Goal: Transaction & Acquisition: Purchase product/service

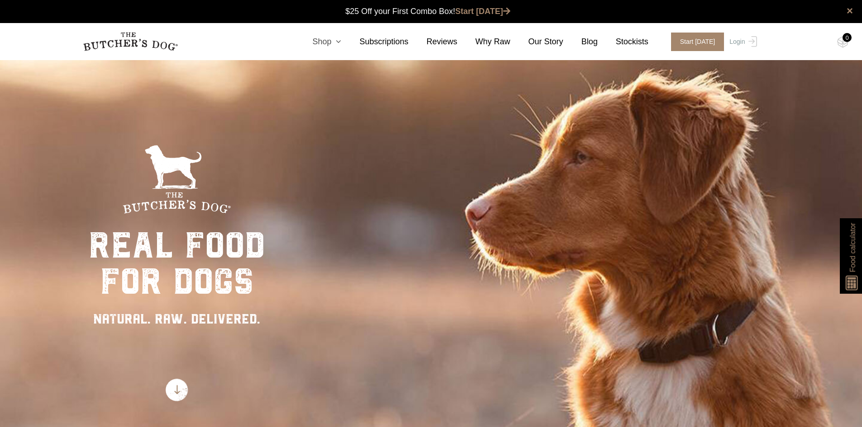
click at [332, 43] on link "Shop" at bounding box center [317, 42] width 47 height 12
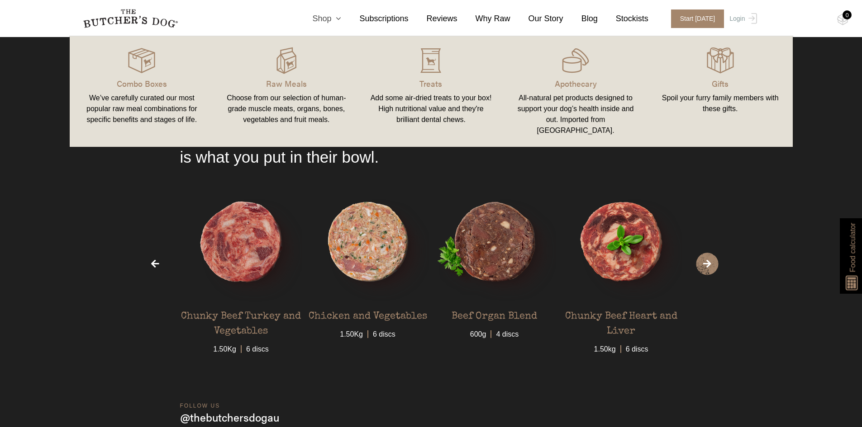
scroll to position [2714, 0]
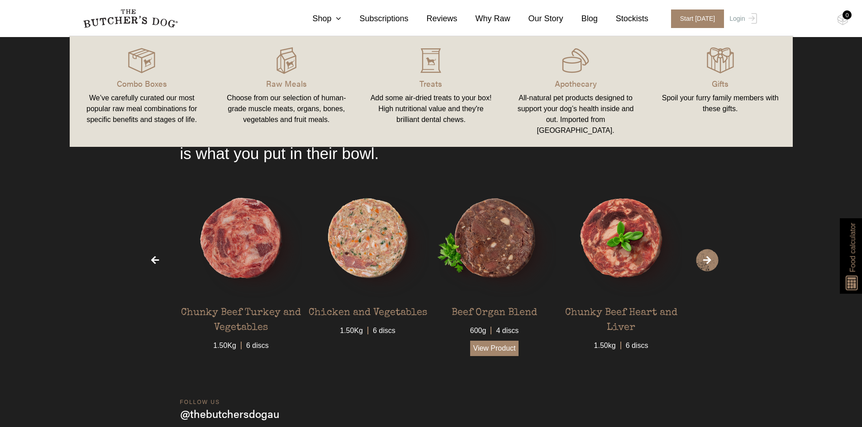
click at [492, 348] on link "View Product" at bounding box center [494, 348] width 49 height 15
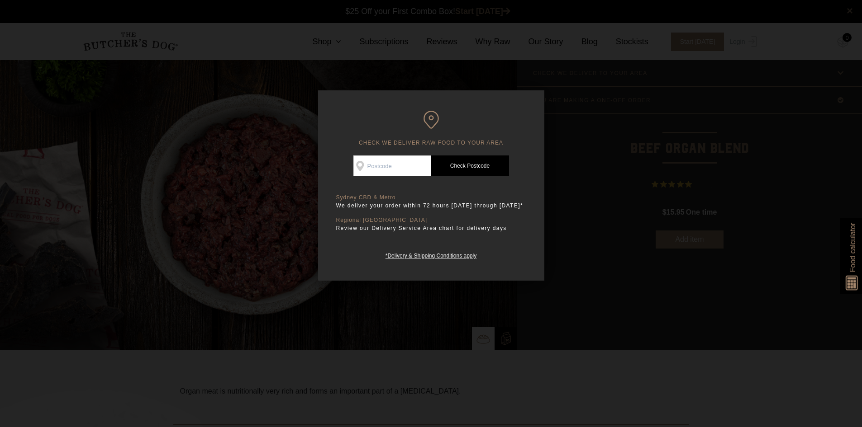
click at [386, 164] on input "Check Availability At" at bounding box center [392, 166] width 78 height 21
type input "2117"
click at [490, 166] on link "Check Postcode" at bounding box center [470, 166] width 78 height 21
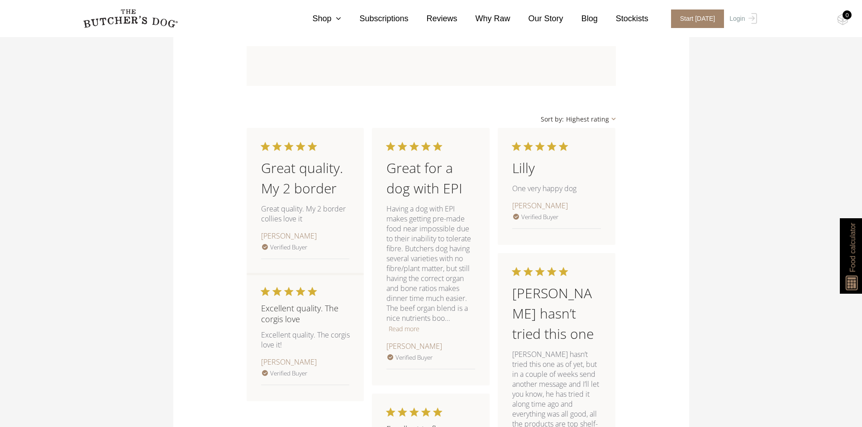
scroll to position [859, 0]
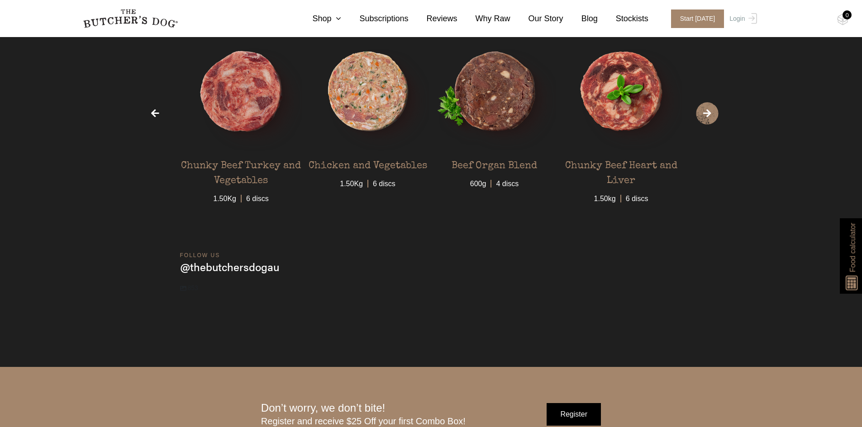
scroll to position [2895, 0]
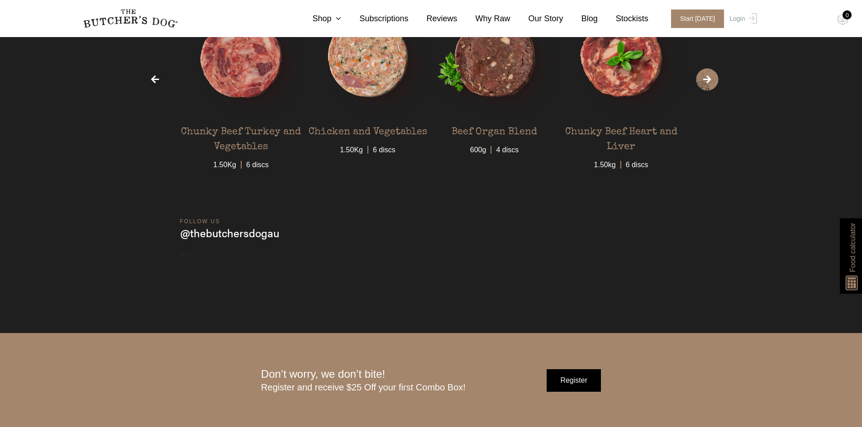
click at [713, 83] on span "›" at bounding box center [707, 79] width 23 height 23
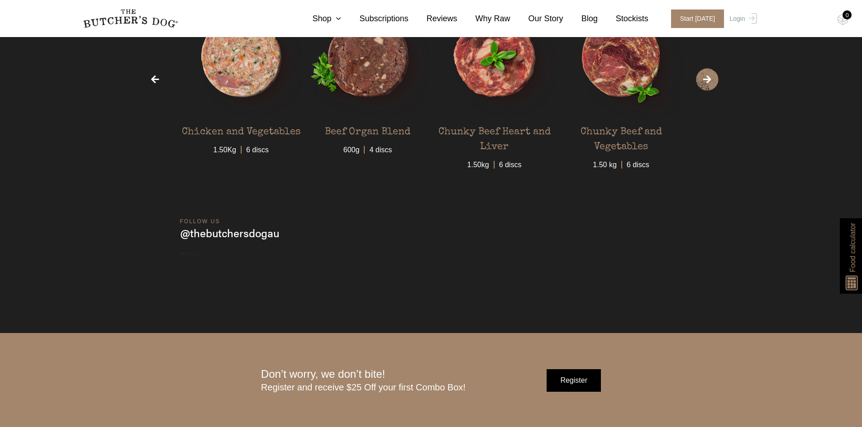
click at [708, 82] on span "›" at bounding box center [707, 79] width 23 height 23
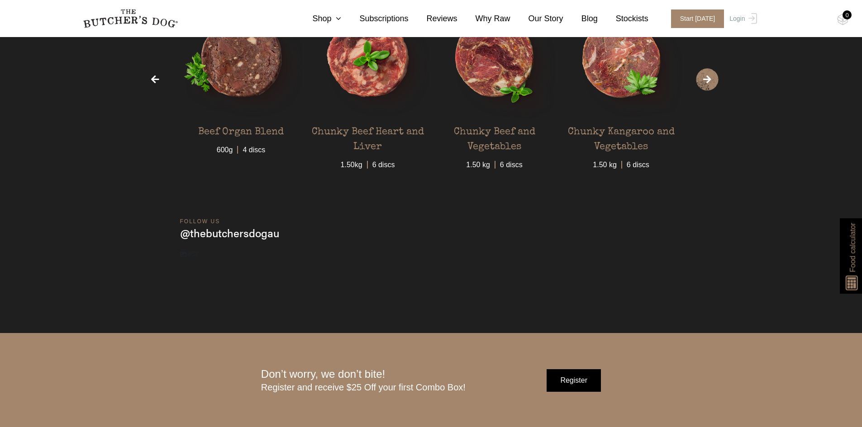
click at [708, 82] on span "›" at bounding box center [707, 79] width 23 height 23
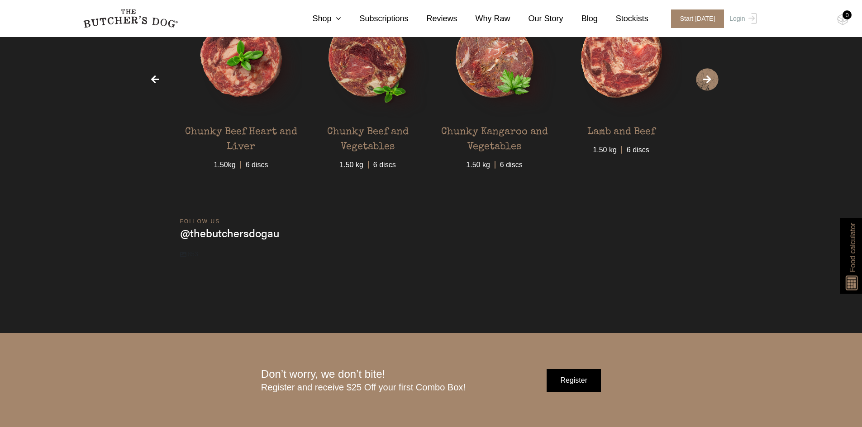
click at [708, 82] on span "›" at bounding box center [707, 79] width 23 height 23
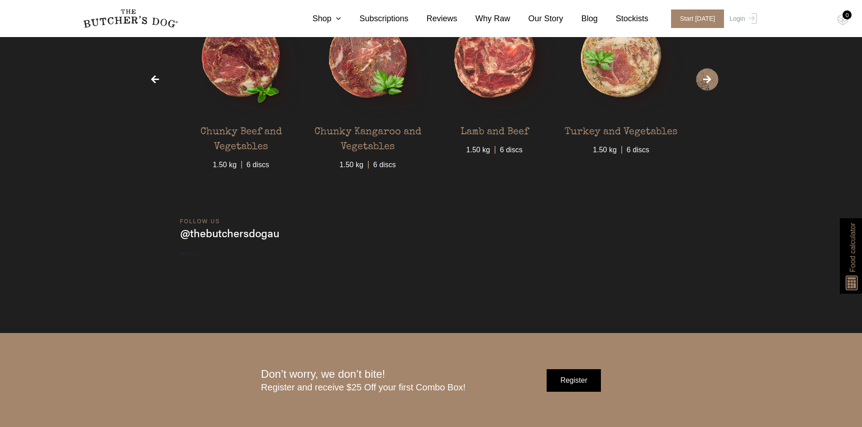
click at [708, 82] on span "›" at bounding box center [707, 79] width 23 height 23
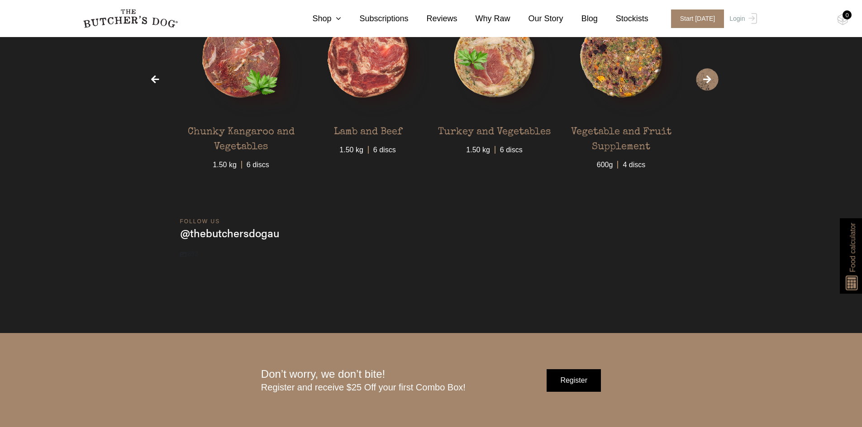
click at [708, 82] on span "›" at bounding box center [707, 79] width 23 height 23
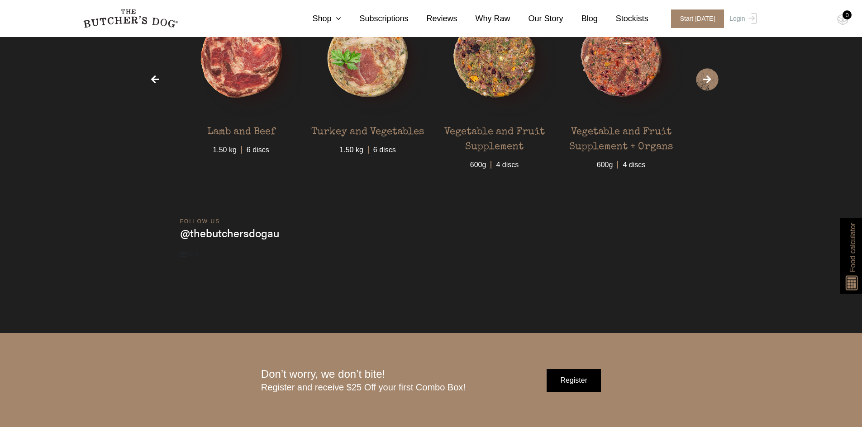
click at [708, 82] on span "›" at bounding box center [707, 79] width 23 height 23
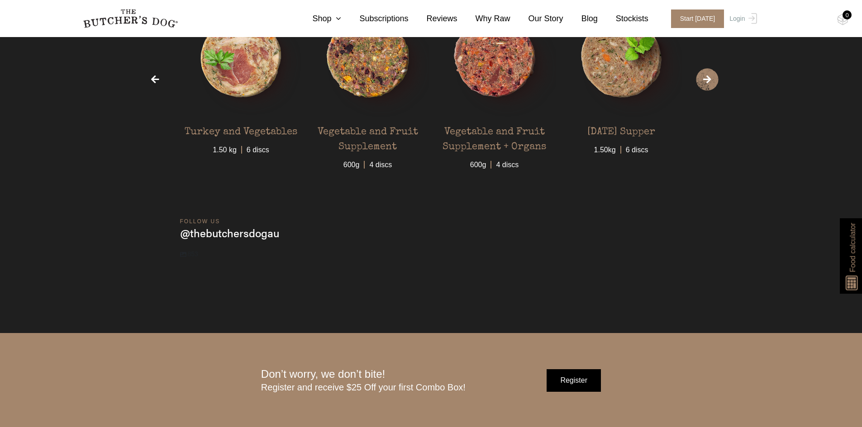
click at [708, 82] on span "›" at bounding box center [707, 79] width 23 height 23
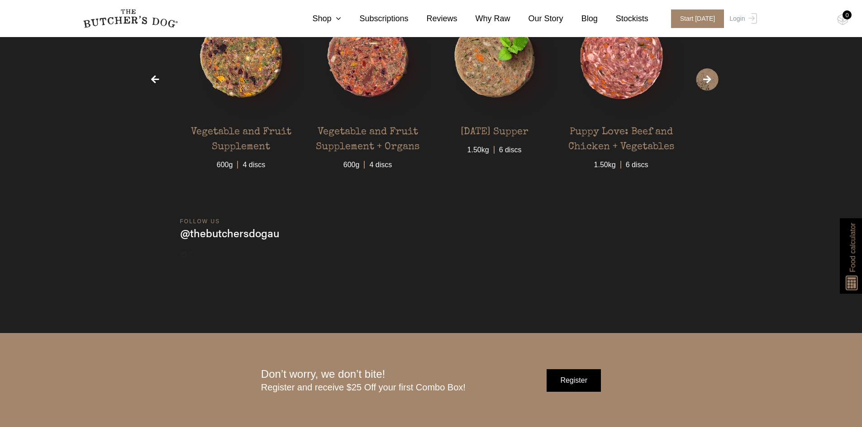
click at [708, 82] on span "›" at bounding box center [707, 79] width 23 height 23
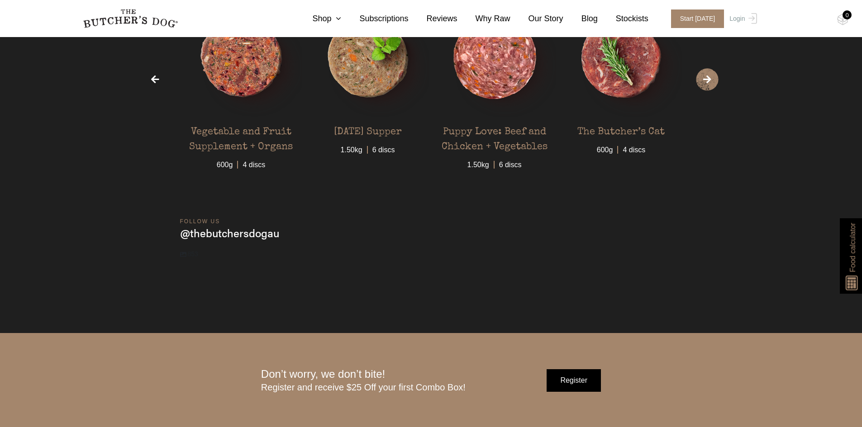
click at [708, 82] on span "›" at bounding box center [707, 79] width 23 height 23
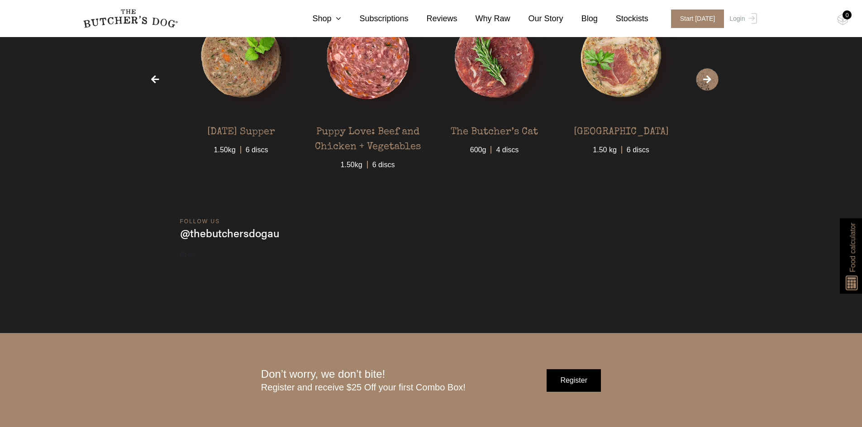
click at [708, 82] on span "›" at bounding box center [707, 79] width 23 height 23
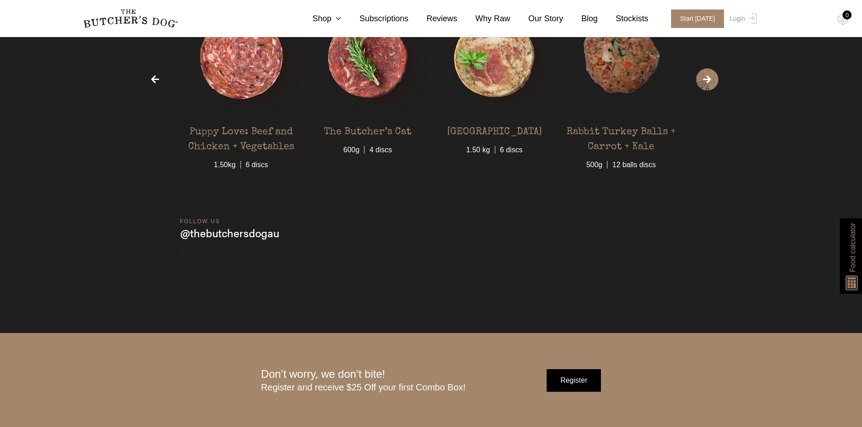
click at [708, 82] on span "›" at bounding box center [707, 79] width 23 height 23
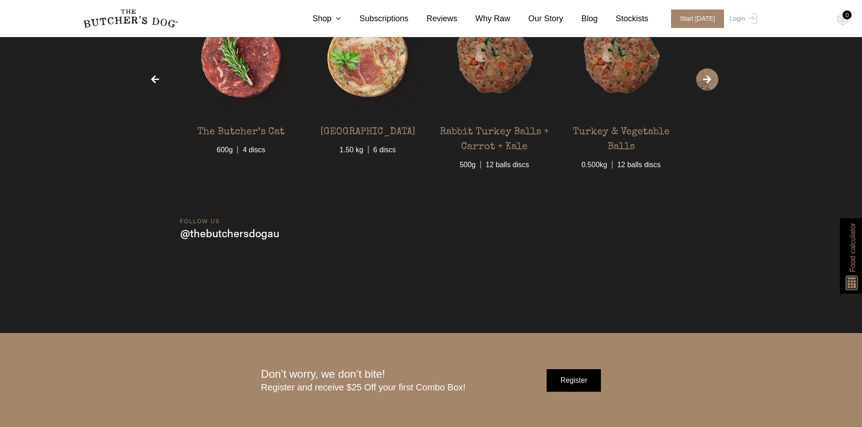
click at [708, 82] on span "›" at bounding box center [707, 79] width 23 height 23
click at [331, 17] on link "Shop" at bounding box center [317, 19] width 47 height 12
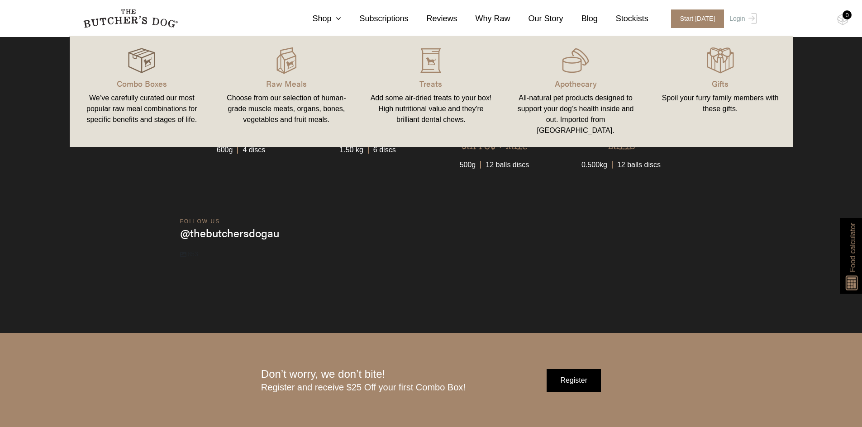
click at [139, 74] on img at bounding box center [141, 60] width 27 height 27
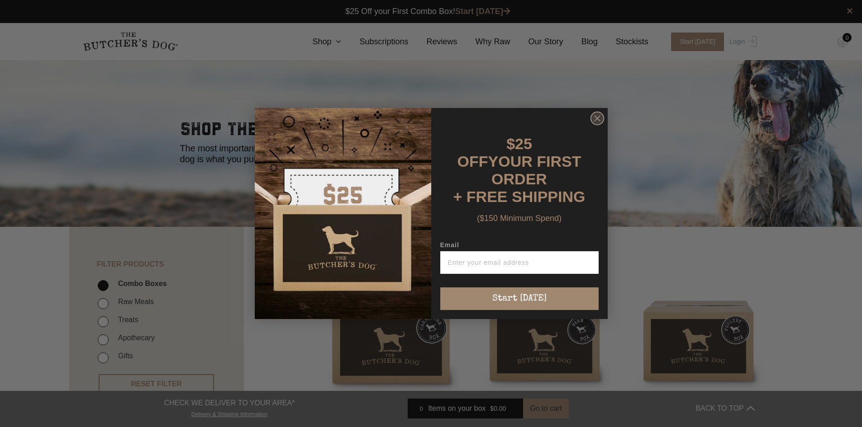
click at [600, 118] on circle "Close dialog" at bounding box center [596, 118] width 13 height 13
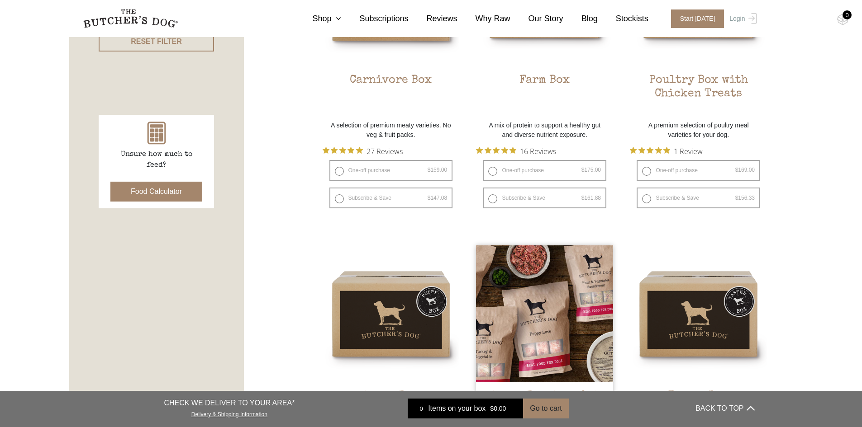
scroll to position [317, 0]
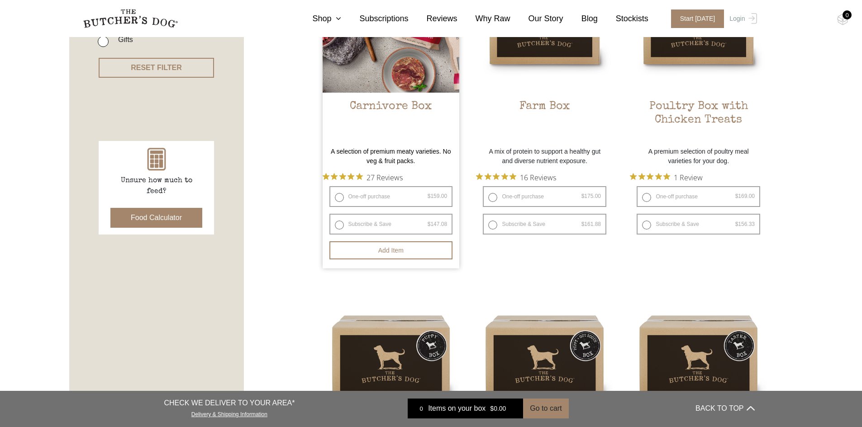
click at [336, 197] on label "One-off purchase $ 159.00 — or subscribe and save 7.5%" at bounding box center [390, 196] width 123 height 21
radio input "true"
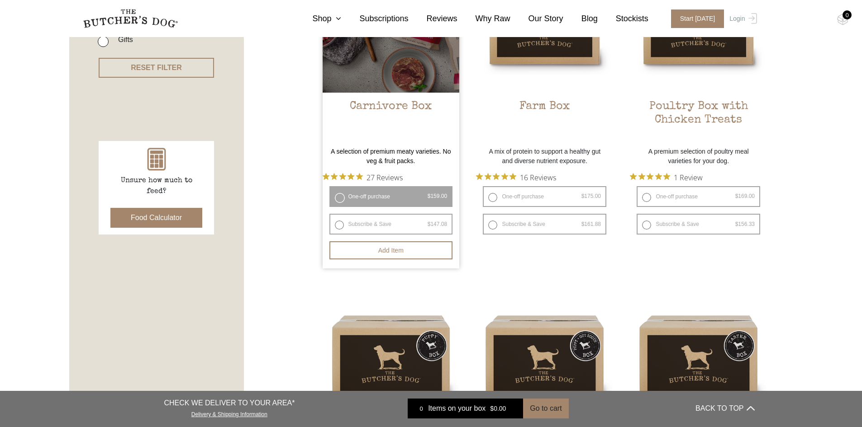
click at [394, 66] on div at bounding box center [391, 24] width 137 height 137
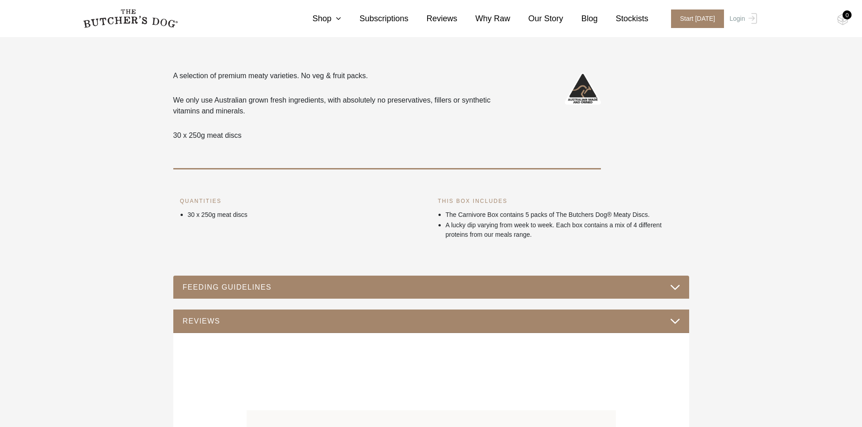
scroll to position [317, 0]
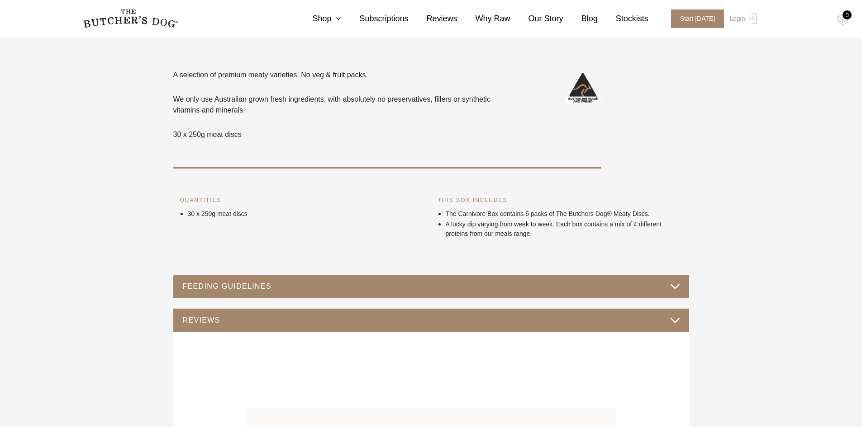
click at [255, 288] on button "FEEDING GUIDELINES" at bounding box center [431, 286] width 498 height 12
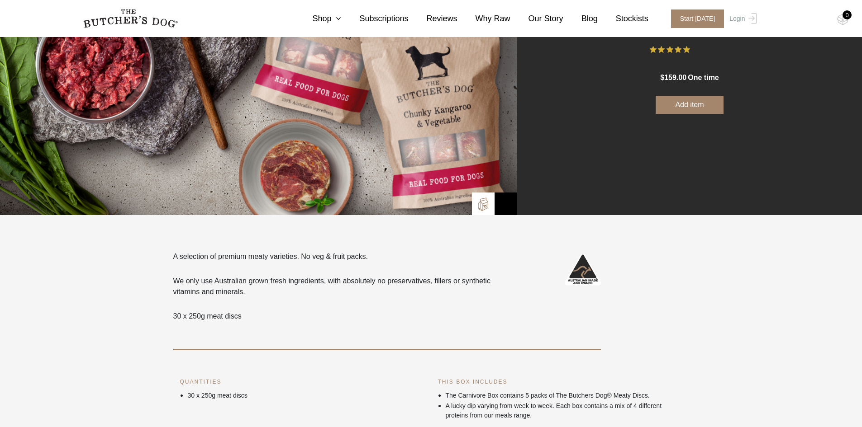
scroll to position [136, 0]
